Goal: Find specific page/section: Find specific page/section

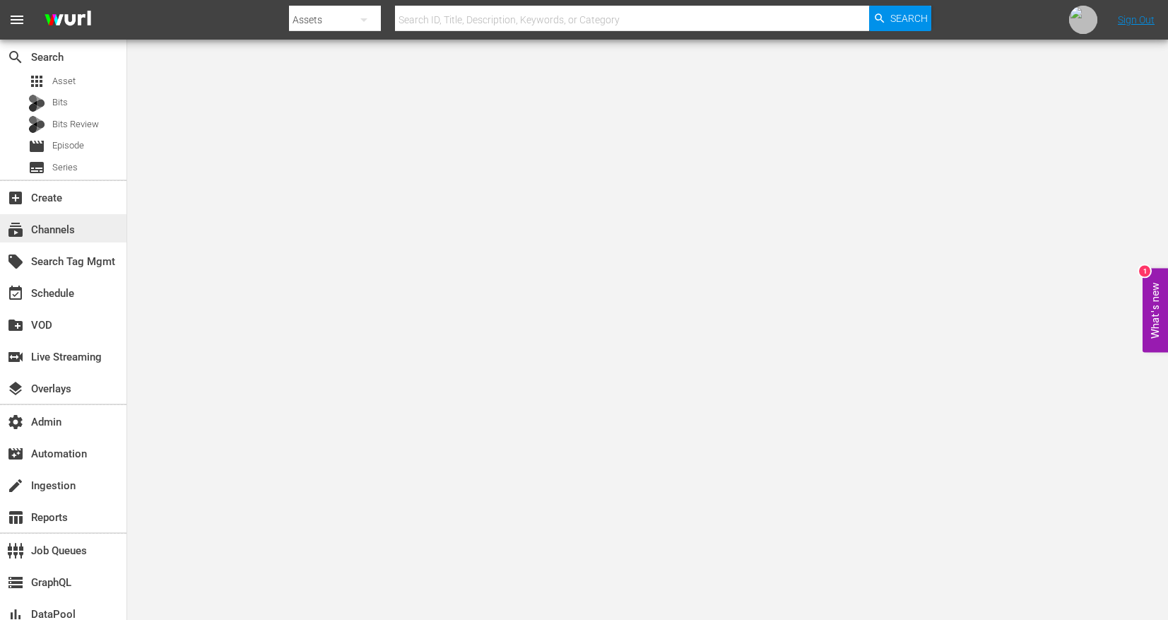
click at [77, 236] on div "subscriptions Channels" at bounding box center [63, 228] width 126 height 28
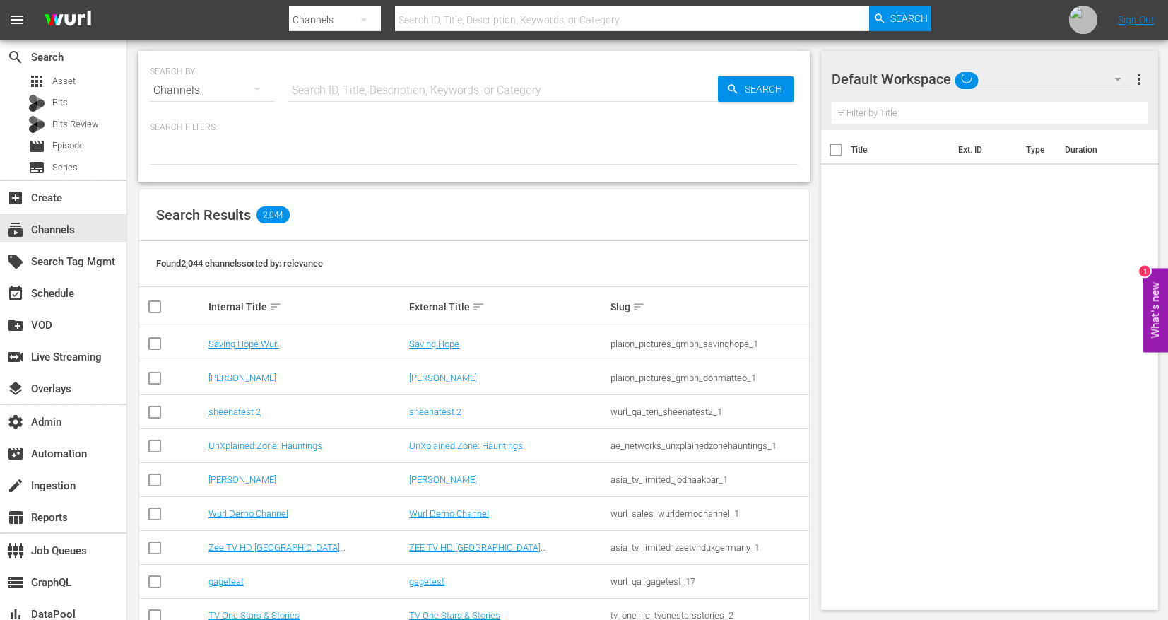
click at [428, 89] on input "text" at bounding box center [503, 90] width 430 height 34
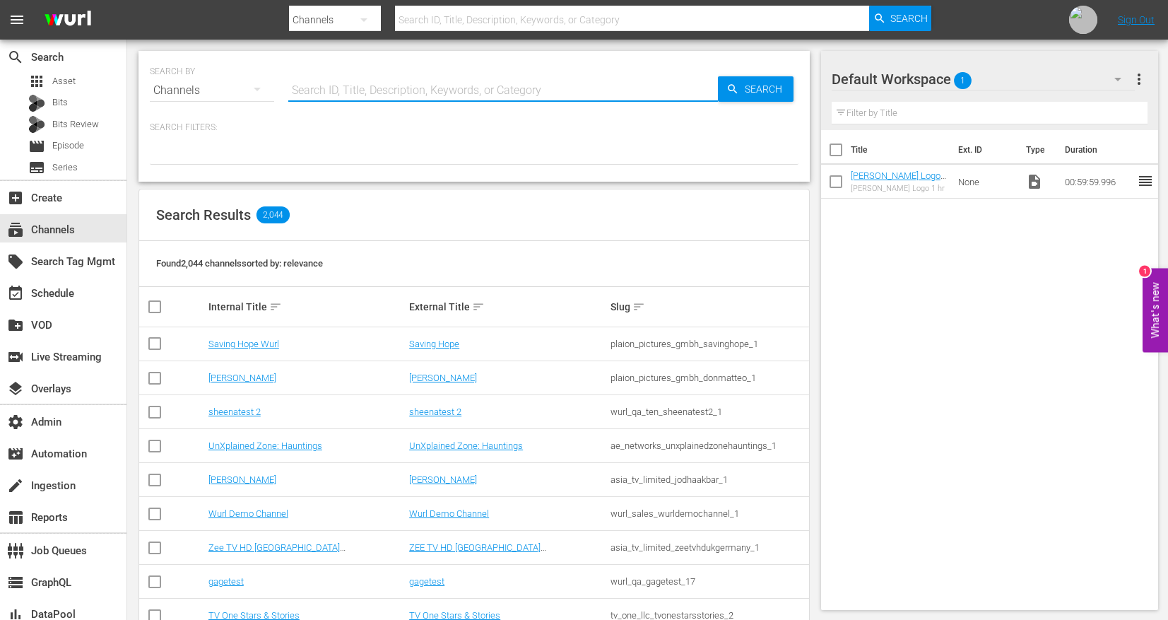
paste input "all3media_great_british_menu_1"
type input "all3media_great_british_menu_1"
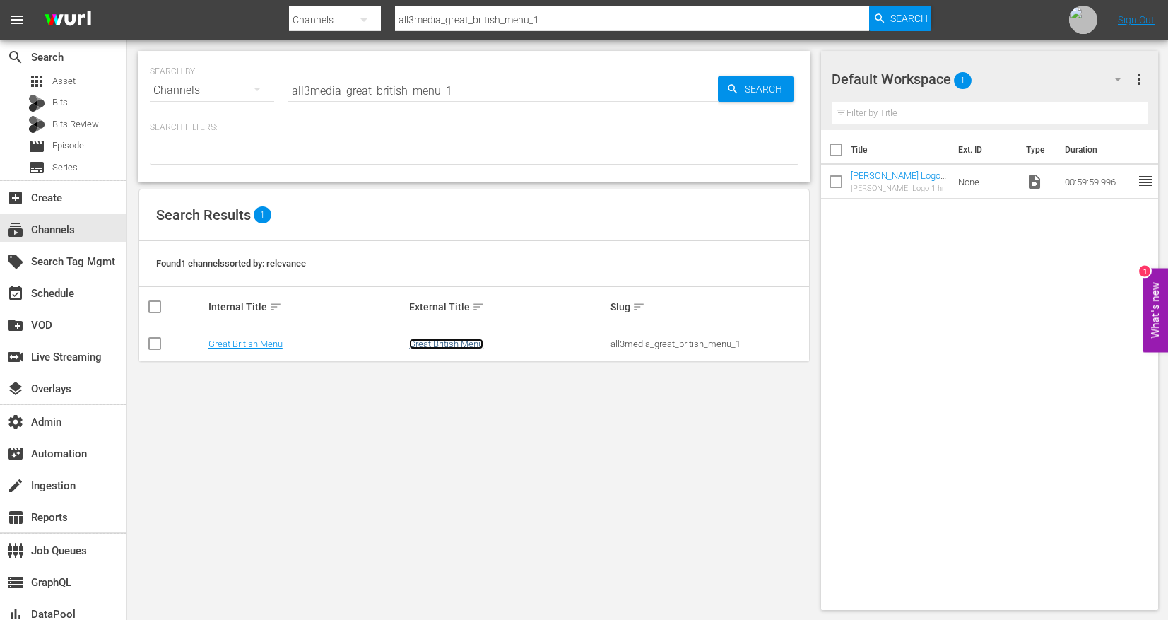
click at [445, 344] on link "Great British Menu" at bounding box center [446, 343] width 74 height 11
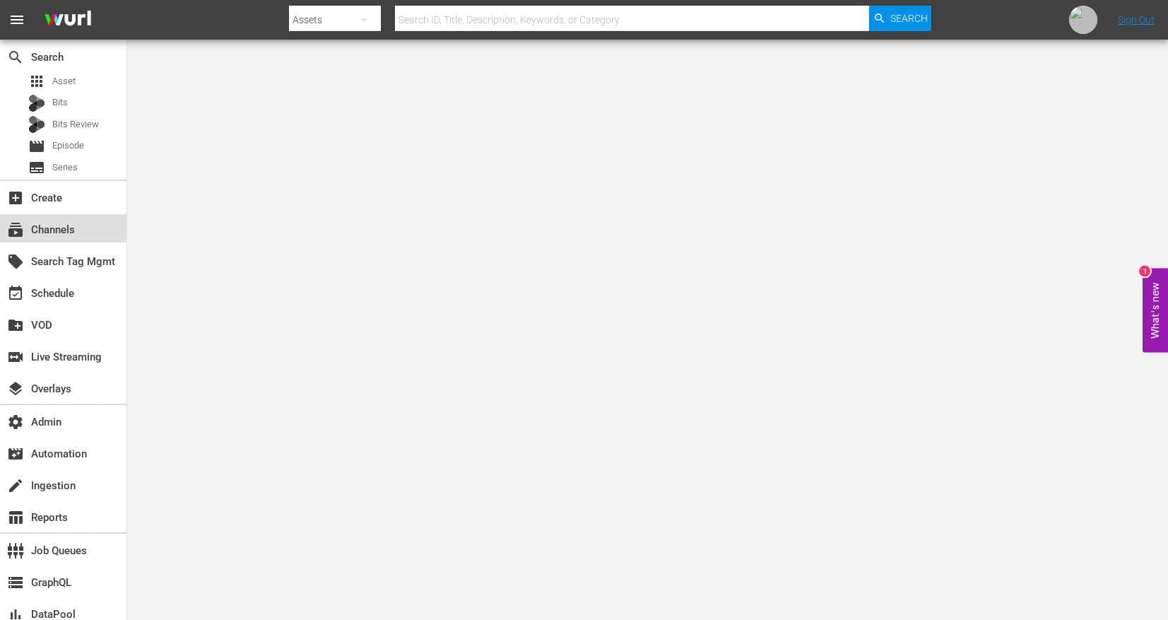
click at [78, 223] on div "subscriptions Channels" at bounding box center [39, 227] width 79 height 13
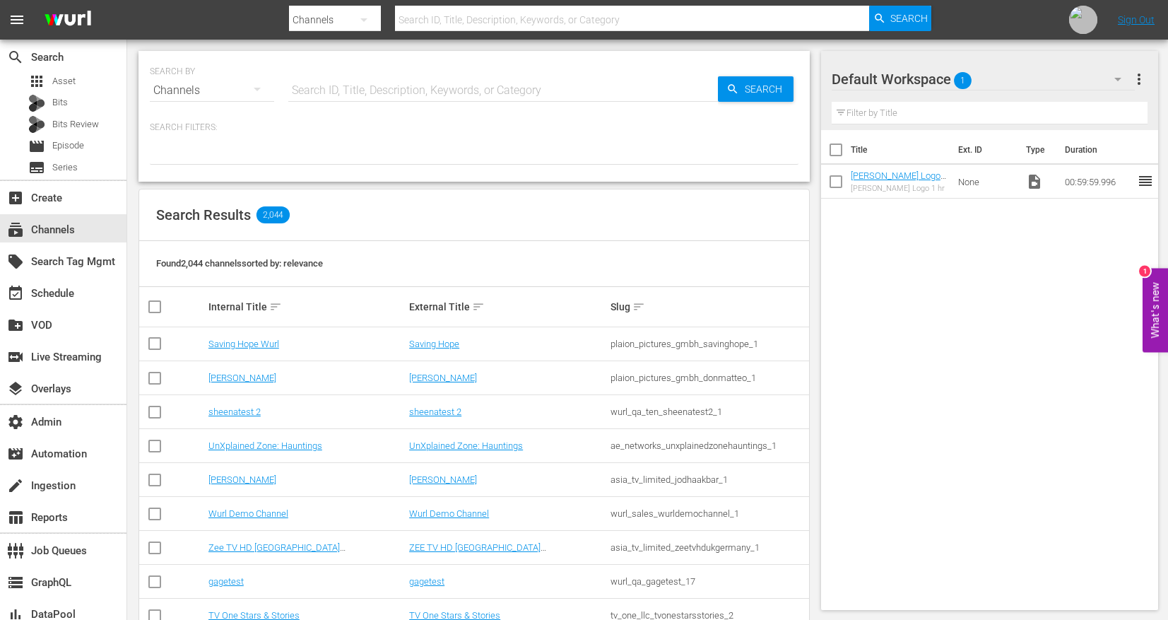
click at [394, 91] on input "text" at bounding box center [503, 90] width 430 height 34
paste input "cinedigm_entertainment_corp_thebobrosschannel_1"
type input "cinedigm_entertainment_corp_thebobrosschannel_1"
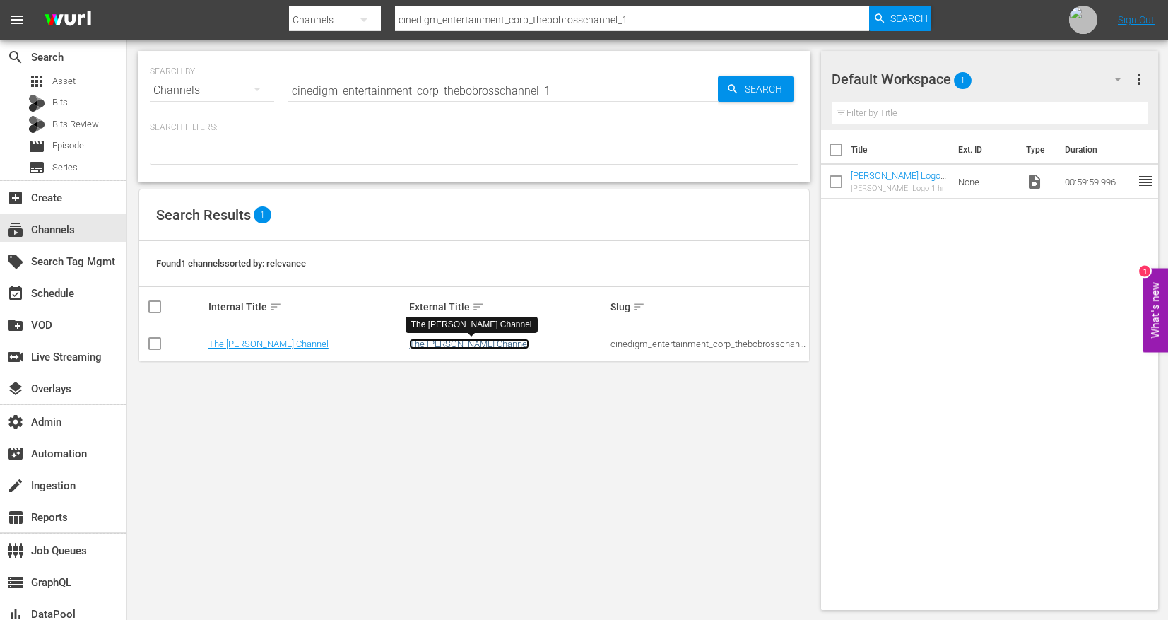
click at [450, 345] on link "The [PERSON_NAME] Channel" at bounding box center [469, 343] width 120 height 11
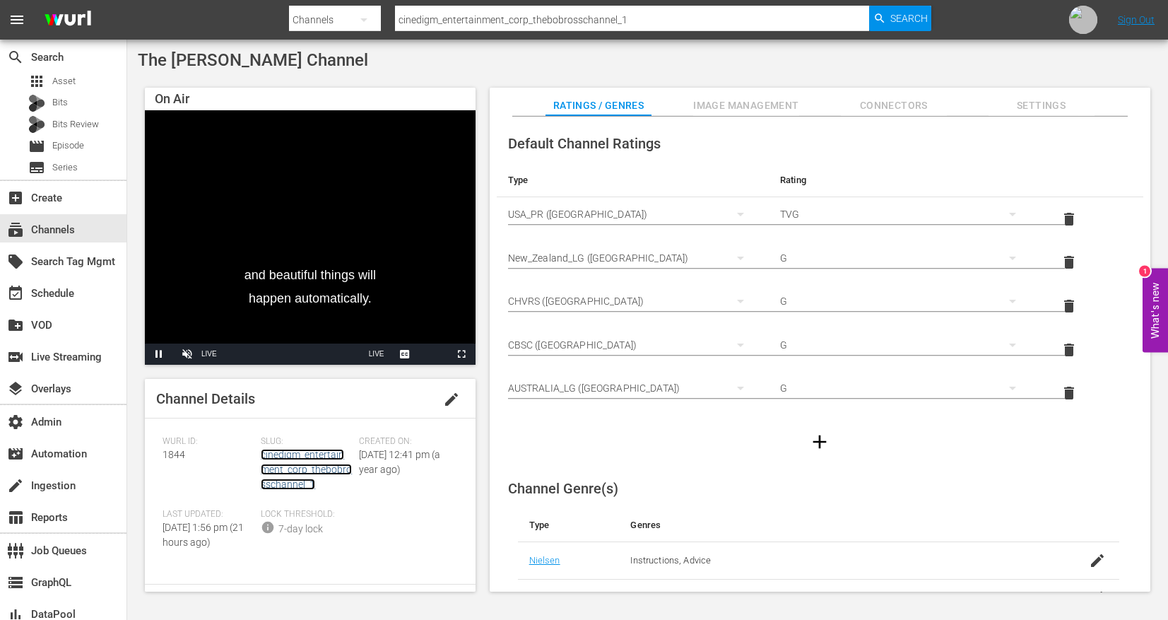
click at [280, 473] on link "cinedigm_entertainment_corp_thebobrosschannel_1" at bounding box center [306, 469] width 91 height 41
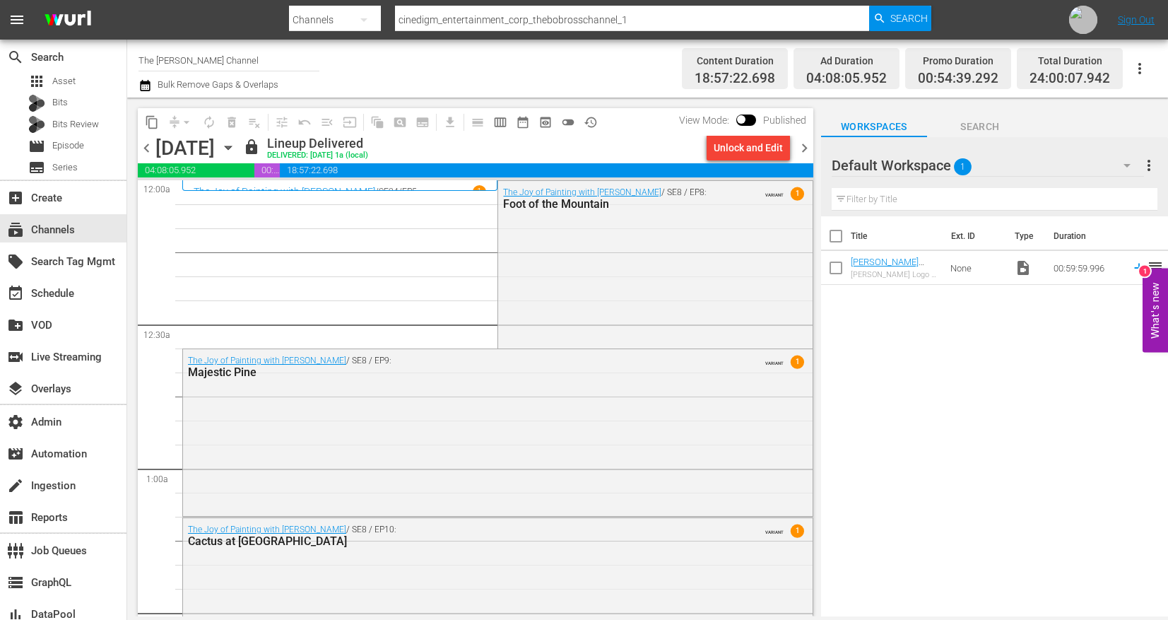
click at [313, 447] on div "The Joy of Painting with [PERSON_NAME] / SE8 / EP9: Majestic Pine VARIANT 1" at bounding box center [498, 431] width 630 height 165
